Goal: Information Seeking & Learning: Learn about a topic

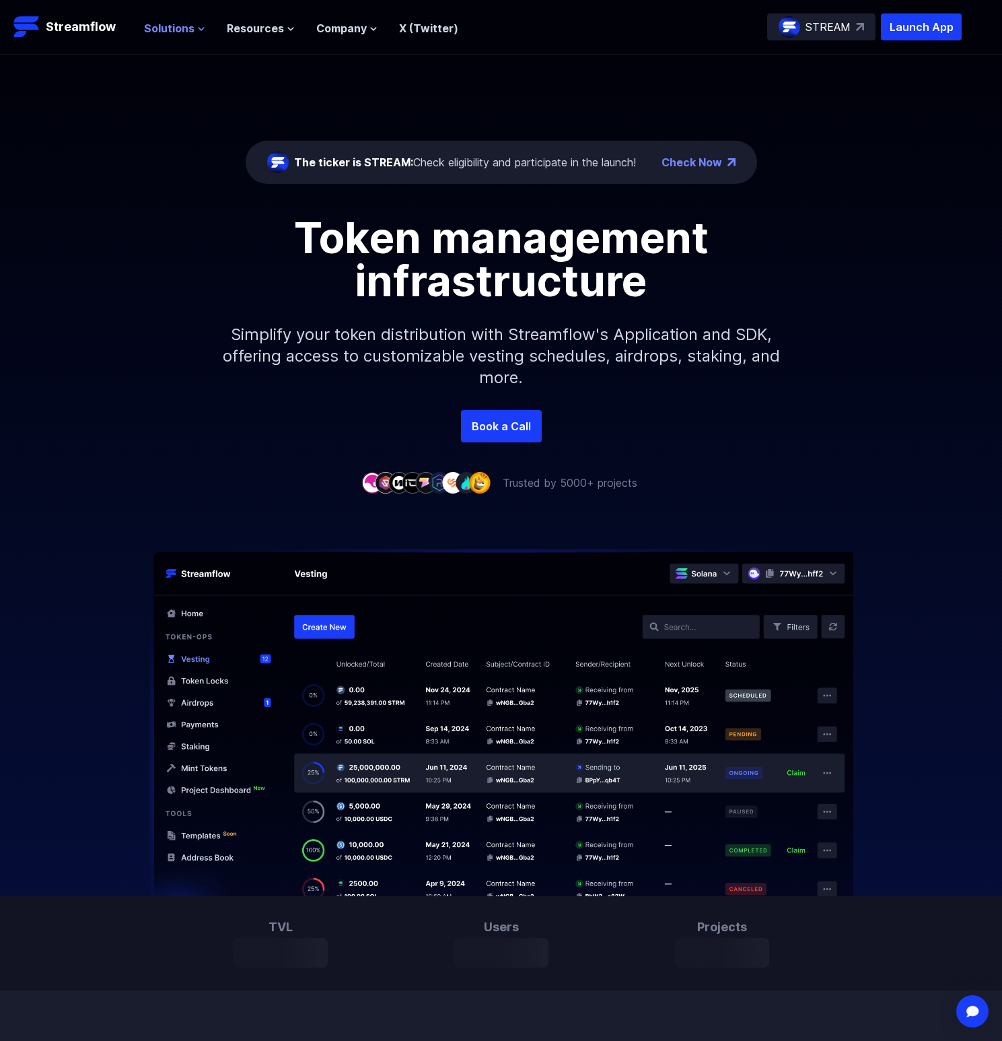
click at [198, 29] on icon at bounding box center [201, 29] width 8 height 8
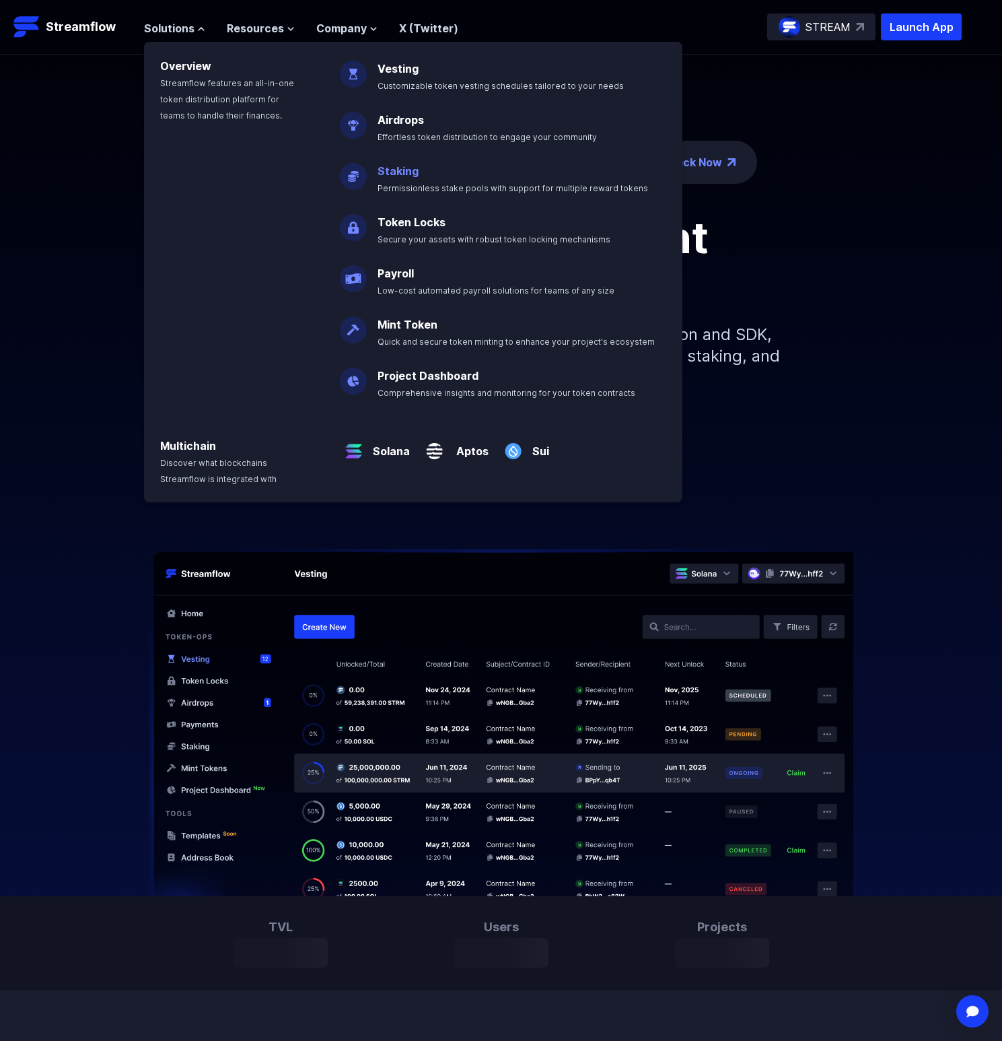
click at [419, 170] on p "Staking Permissionless stake pools with support for multiple reward tokens" at bounding box center [523, 173] width 306 height 43
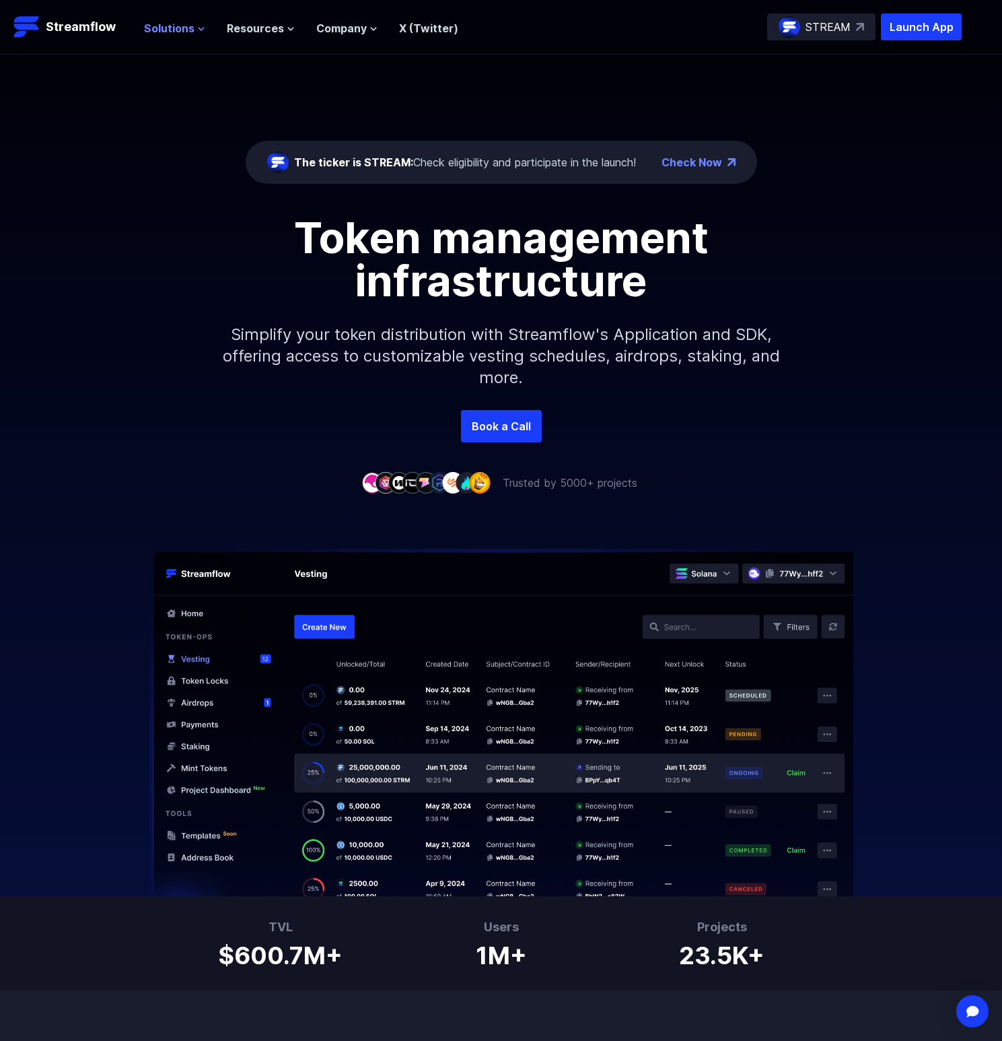
click at [171, 28] on span "Solutions" at bounding box center [169, 28] width 50 height 16
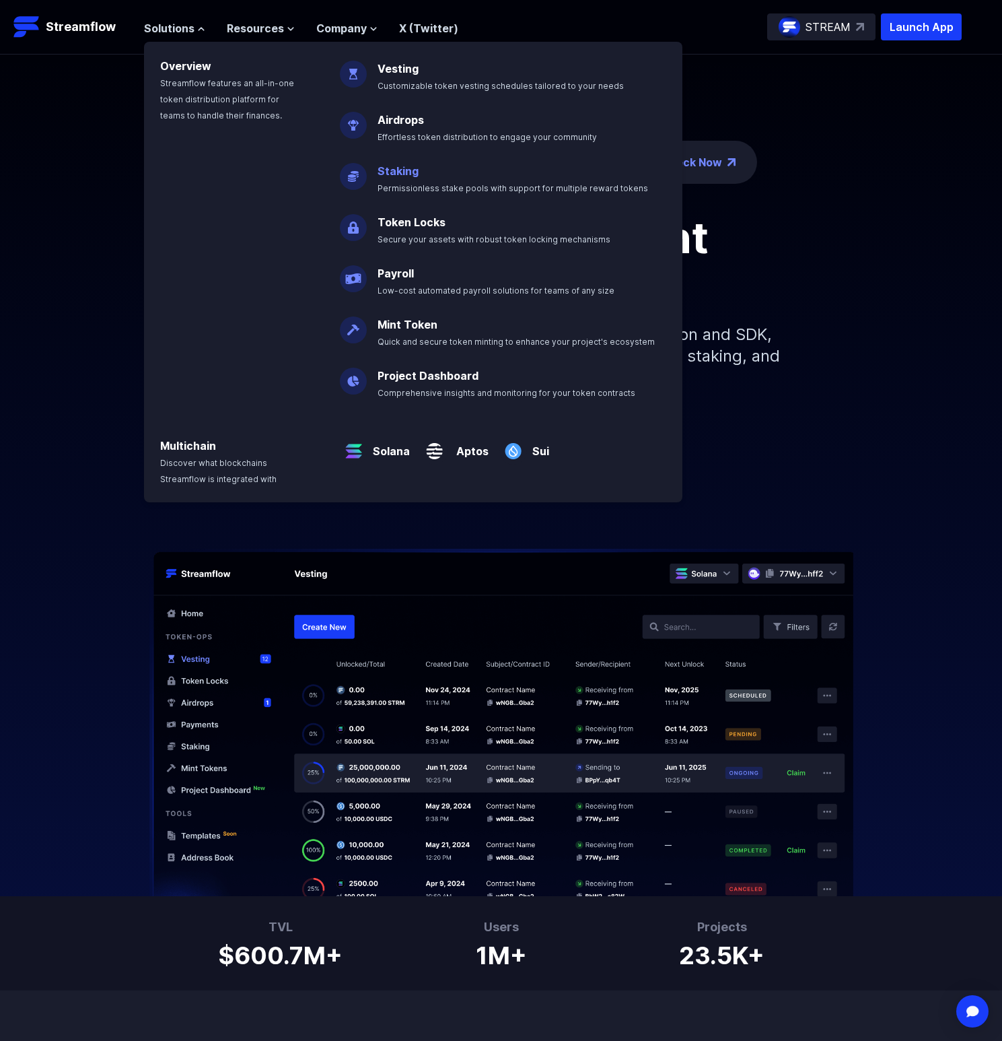
click at [403, 181] on p "Staking Permissionless stake pools with support for multiple reward tokens" at bounding box center [523, 173] width 306 height 43
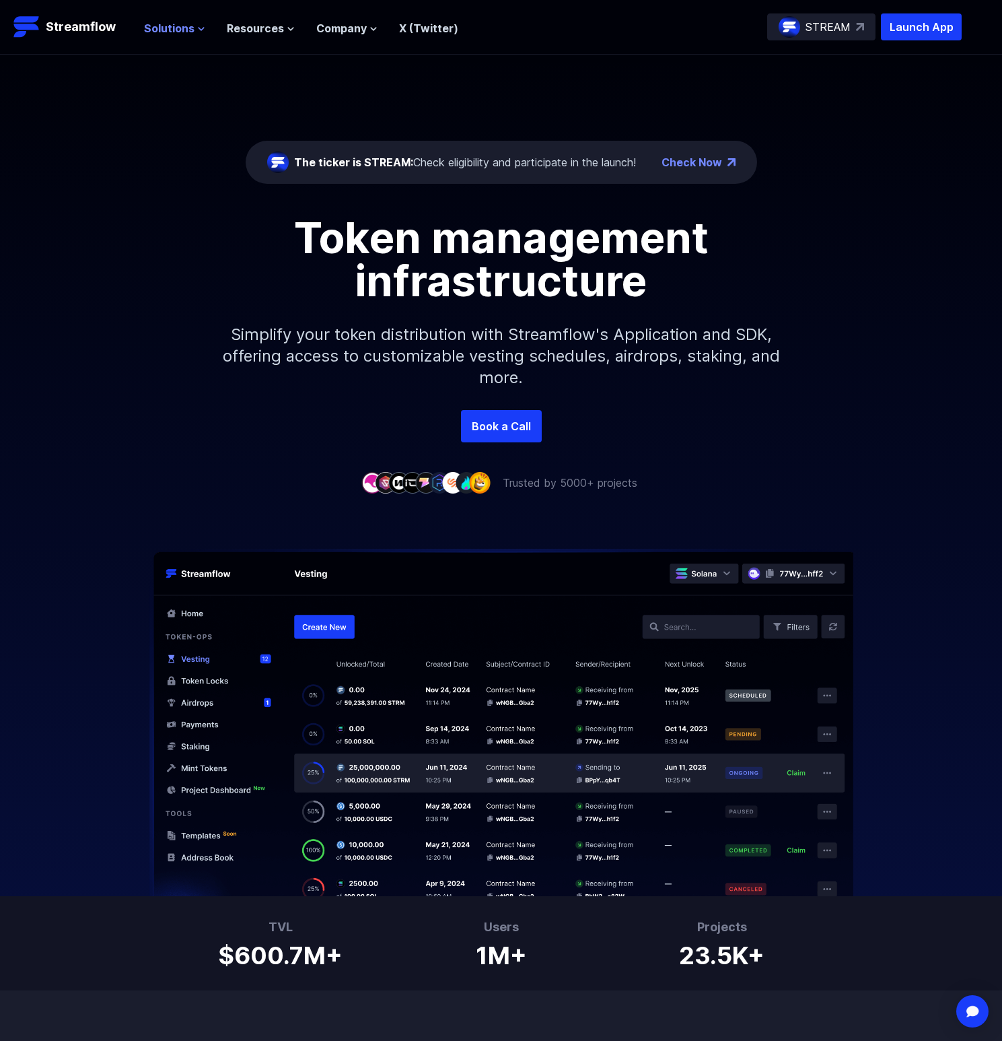
click at [190, 32] on span "Solutions" at bounding box center [169, 28] width 50 height 16
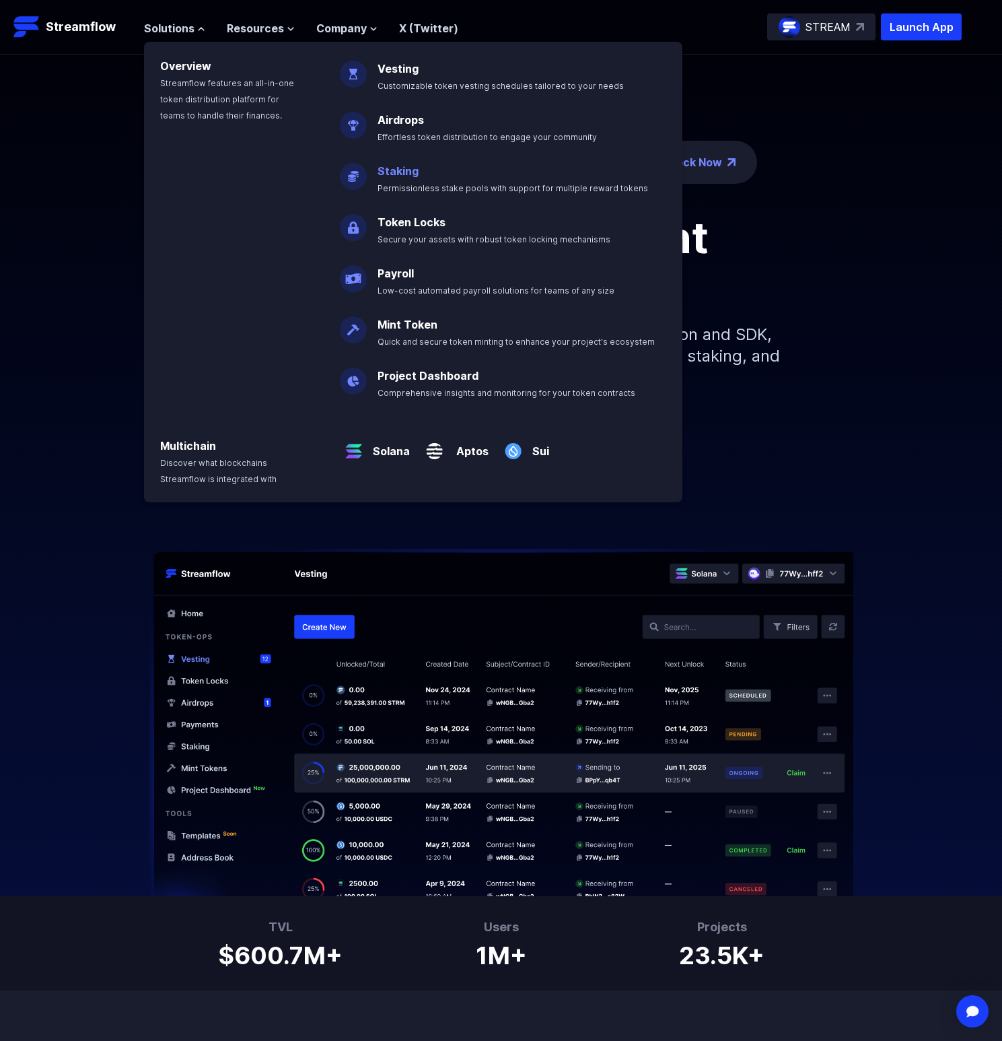
click at [394, 172] on link "Staking" at bounding box center [398, 170] width 41 height 13
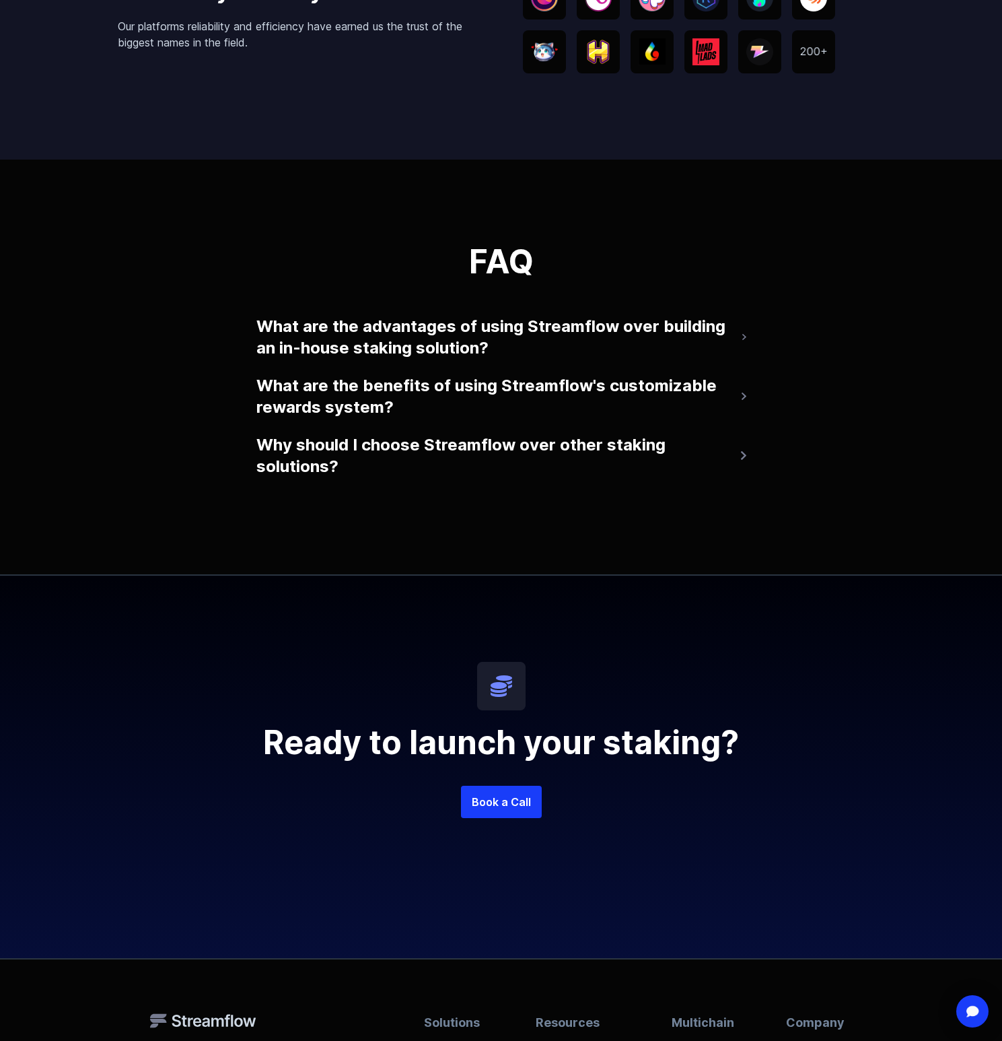
scroll to position [2391, 0]
